Goal: Information Seeking & Learning: Learn about a topic

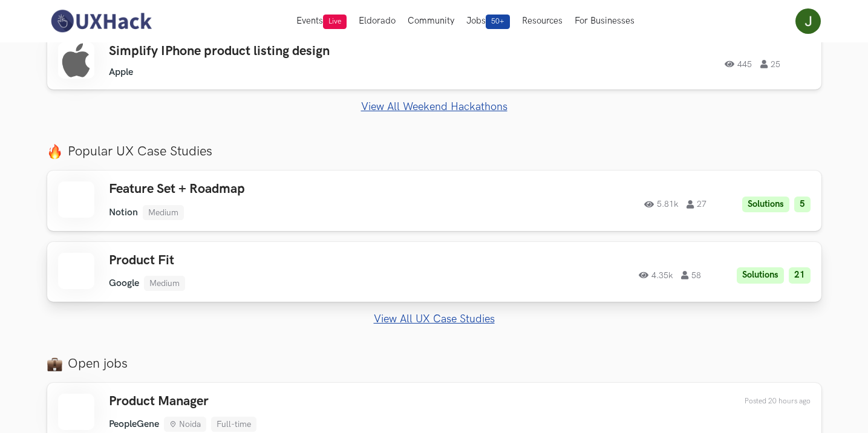
scroll to position [484, 0]
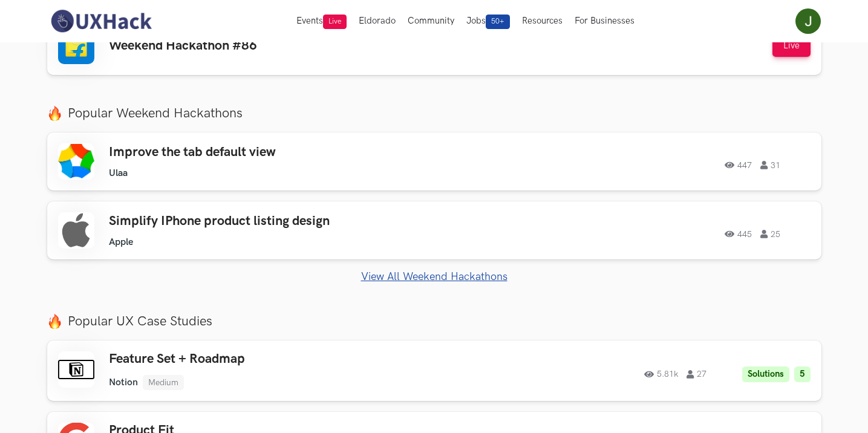
click at [448, 275] on link "View All Weekend Hackathons" at bounding box center [434, 276] width 775 height 13
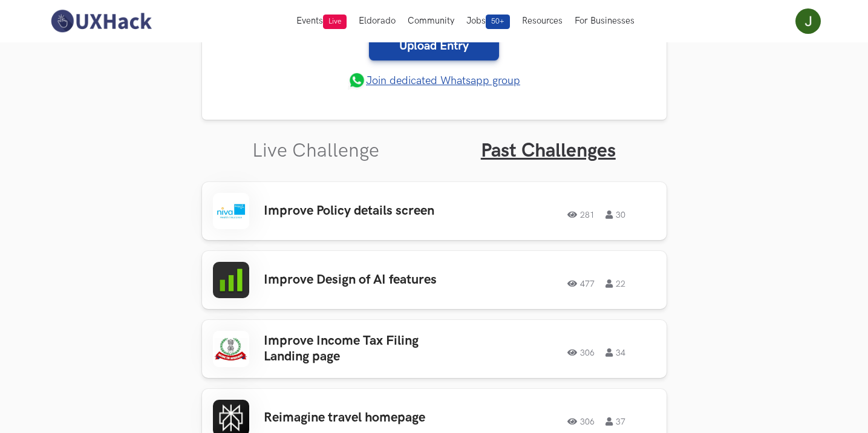
scroll to position [290, 0]
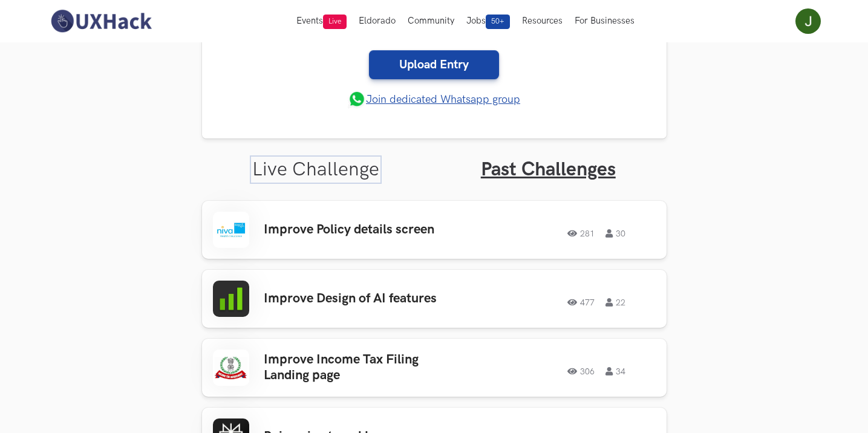
click at [358, 168] on link "Live Challenge" at bounding box center [315, 170] width 127 height 24
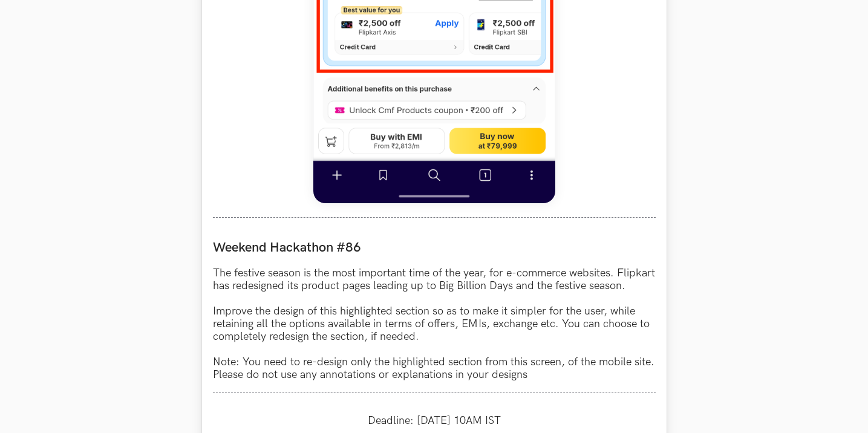
scroll to position [1077, 0]
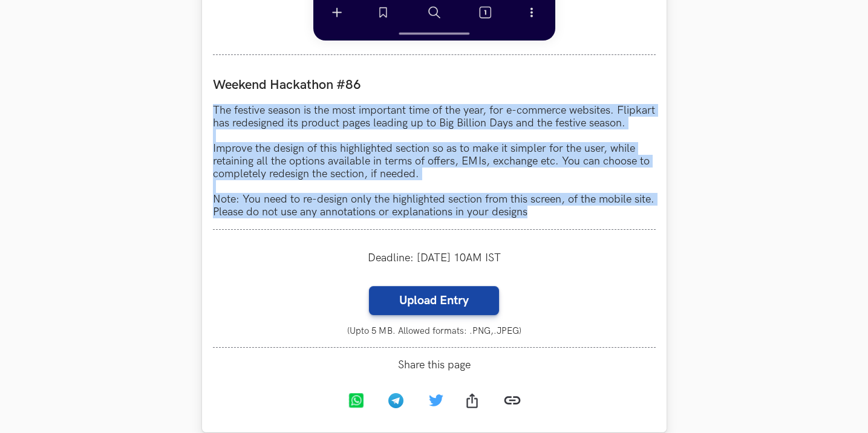
drag, startPoint x: 214, startPoint y: 108, endPoint x: 577, endPoint y: 234, distance: 384.3
click at [577, 230] on div "Weekend Hackathon #86 The festive season is the most important time of the year…" at bounding box center [434, 148] width 443 height 164
copy p "The festive season is the most important time of the year, for e-commerce websi…"
click at [609, 137] on p "The festive season is the most important time of the year, for e-commerce websi…" at bounding box center [434, 161] width 443 height 114
